Goal: Find specific page/section

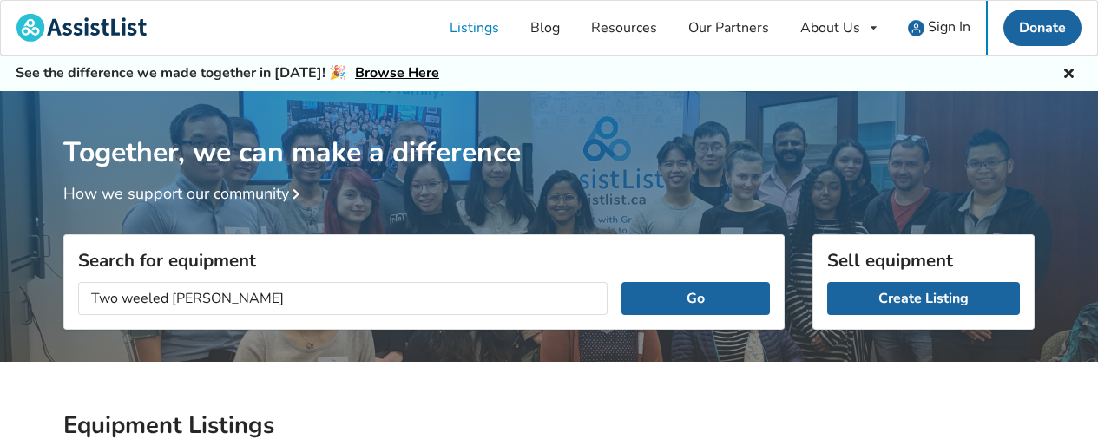
click at [129, 294] on input "Two weeled [PERSON_NAME]" at bounding box center [342, 298] width 529 height 33
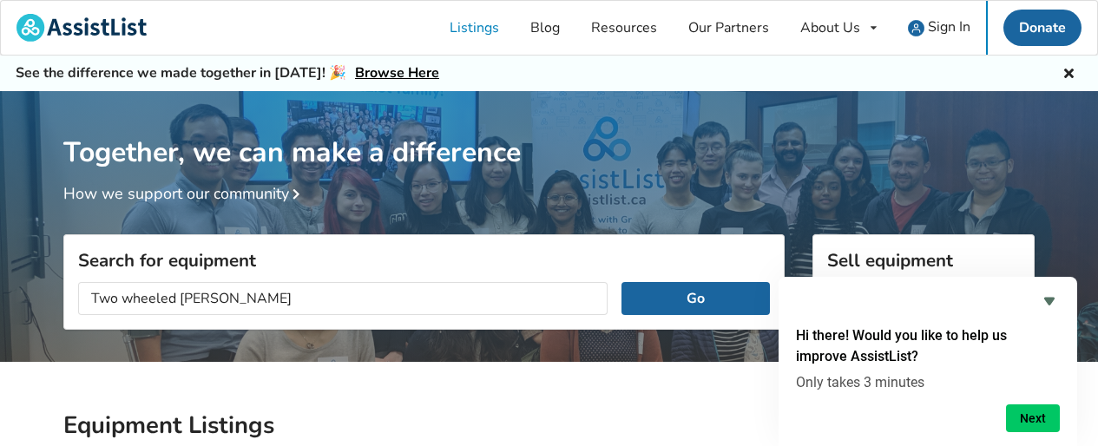
click at [158, 306] on input "Two wheeled [PERSON_NAME]" at bounding box center [342, 298] width 529 height 33
click at [153, 298] on input "Two [PERSON_NAME]" at bounding box center [342, 298] width 529 height 33
click at [166, 302] on input "Two wheeld [PERSON_NAME]" at bounding box center [342, 298] width 529 height 33
click at [203, 288] on input "Two wheel [PERSON_NAME]" at bounding box center [342, 298] width 529 height 33
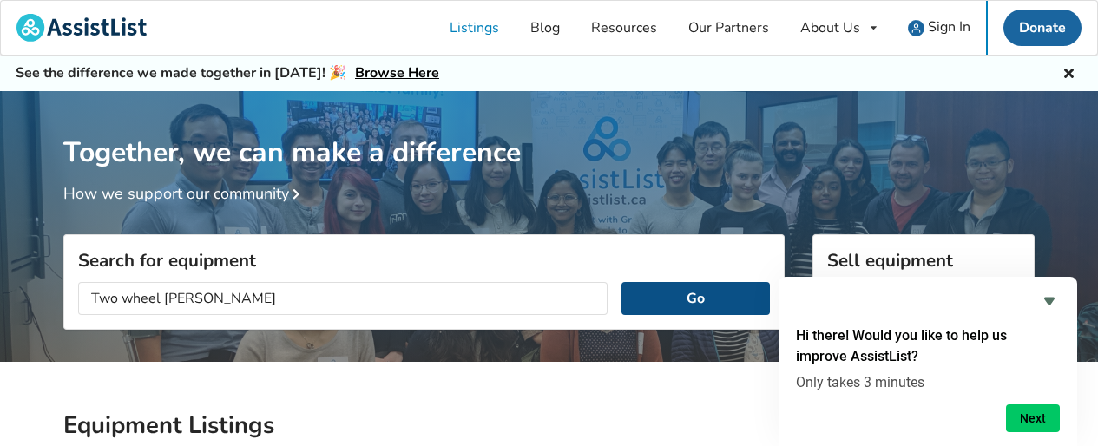
click at [692, 292] on button "Go" at bounding box center [695, 298] width 148 height 33
click at [683, 301] on button "Go" at bounding box center [695, 298] width 148 height 33
drag, startPoint x: 119, startPoint y: 298, endPoint x: 89, endPoint y: 295, distance: 29.6
click at [87, 296] on input "Two wheel [PERSON_NAME]" at bounding box center [342, 298] width 529 height 33
click at [705, 295] on button "Go" at bounding box center [695, 298] width 148 height 33
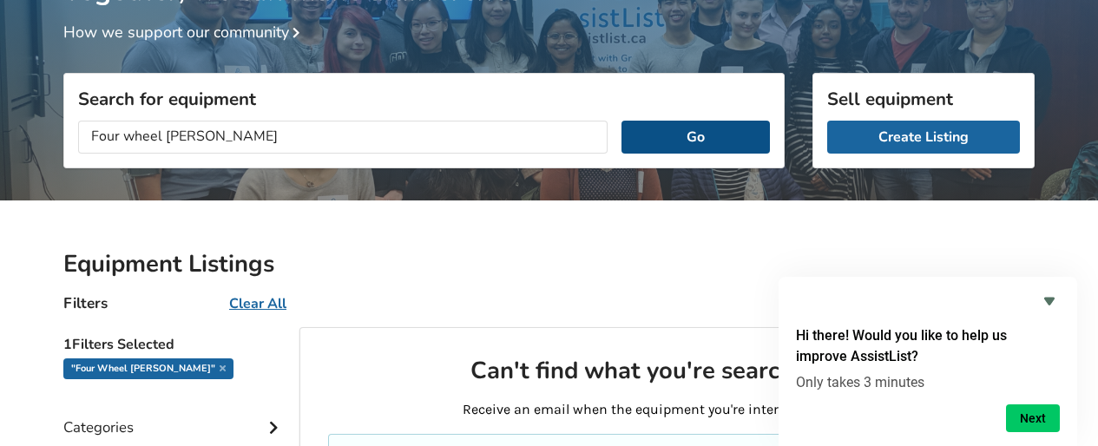
scroll to position [144, 0]
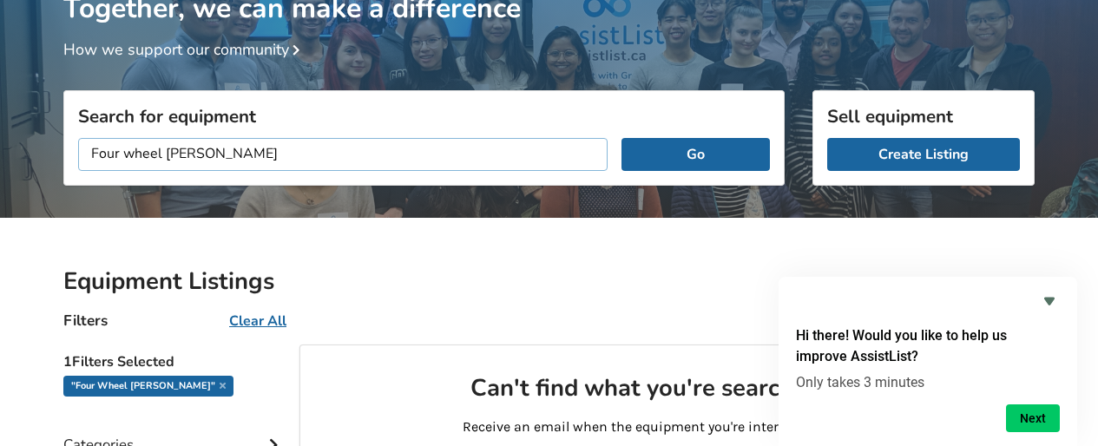
drag, startPoint x: 214, startPoint y: 151, endPoint x: 231, endPoint y: 156, distance: 17.3
click at [217, 152] on input "Four wheel [PERSON_NAME]" at bounding box center [342, 154] width 529 height 33
type input "Four wheel [PERSON_NAME] - Roll"
click at [654, 154] on button "Go" at bounding box center [695, 154] width 148 height 33
